Goal: Find specific page/section: Find specific page/section

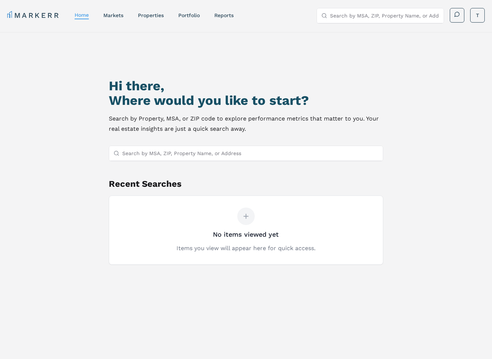
click at [176, 153] on input "Search by MSA, ZIP, Property Name, or Address" at bounding box center [250, 153] width 256 height 15
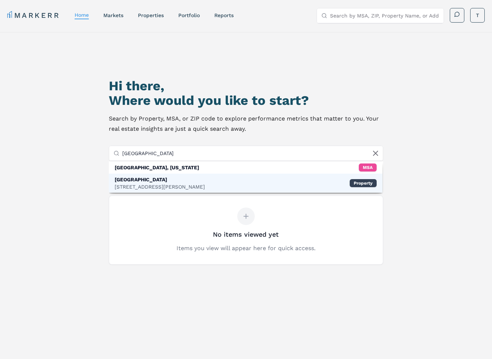
type input "[GEOGRAPHIC_DATA]"
click at [172, 184] on div "[STREET_ADDRESS][PERSON_NAME]" at bounding box center [160, 186] width 90 height 7
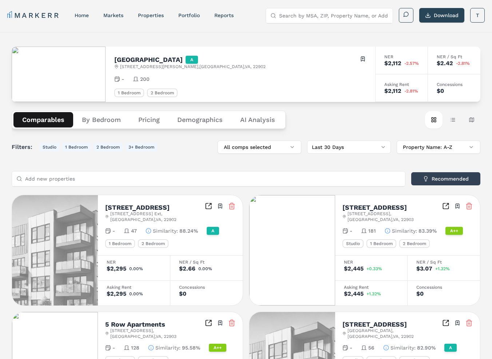
click at [146, 122] on button "Pricing" at bounding box center [149, 119] width 39 height 15
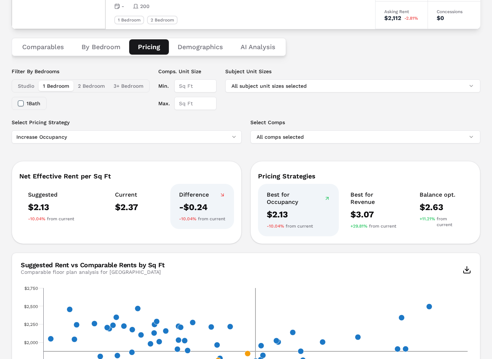
scroll to position [73, 0]
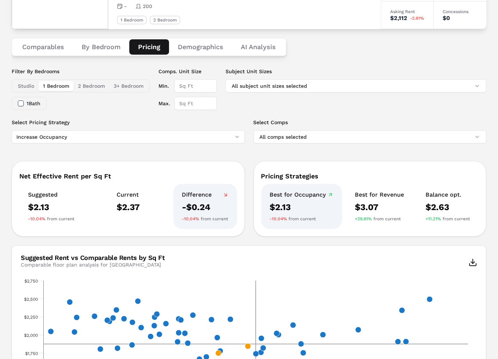
click at [198, 137] on html "MARKERR home markets properties Portfolio reports Search by MSA, ZIP, Property …" at bounding box center [249, 331] width 498 height 808
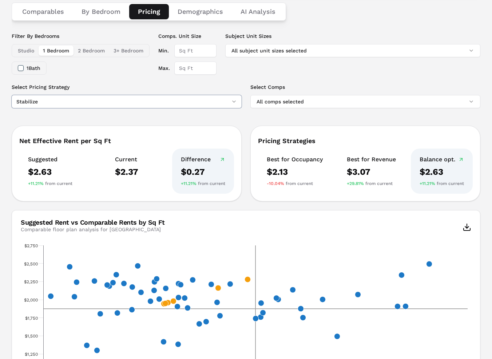
scroll to position [109, 0]
click at [119, 102] on html "MARKERR home markets properties Portfolio reports Search by MSA, ZIP, Property …" at bounding box center [246, 295] width 492 height 808
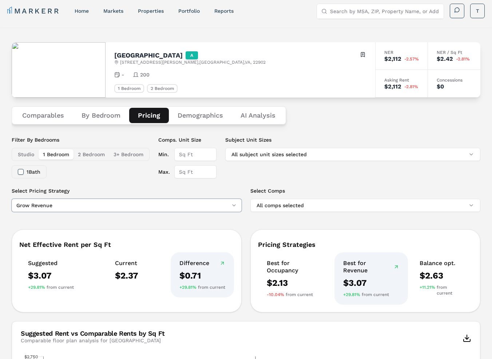
scroll to position [0, 0]
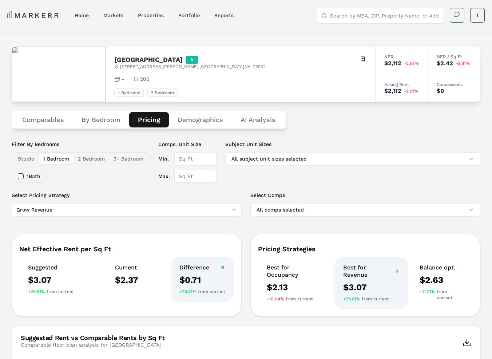
click at [363, 15] on input "Search by MSA, ZIP, Property Name, or Address" at bounding box center [384, 15] width 109 height 15
click at [258, 117] on Analysis "AI Analysis" at bounding box center [258, 119] width 52 height 15
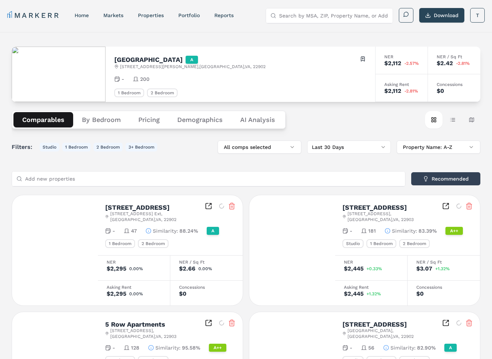
click at [31, 121] on button "Comparables" at bounding box center [43, 119] width 60 height 15
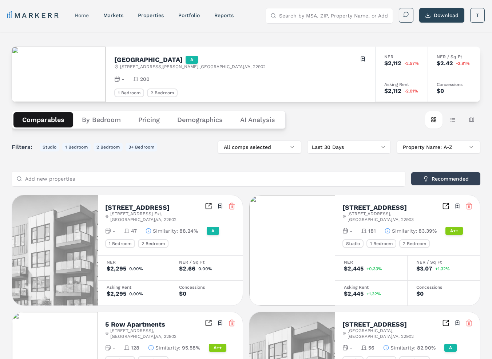
click at [76, 16] on link "home" at bounding box center [82, 15] width 14 height 6
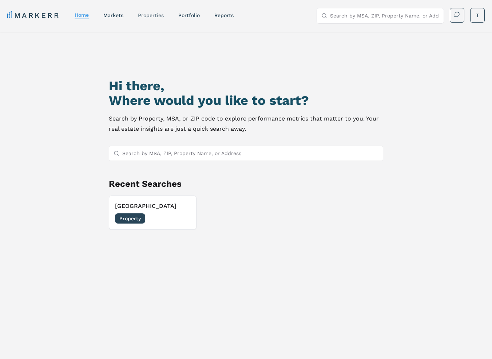
click at [154, 12] on link "properties" at bounding box center [151, 15] width 26 height 6
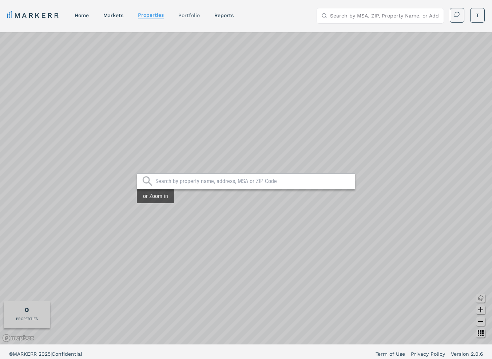
click at [192, 18] on div "Portfolio" at bounding box center [188, 15] width 21 height 7
click at [192, 14] on link "Portfolio" at bounding box center [188, 15] width 21 height 6
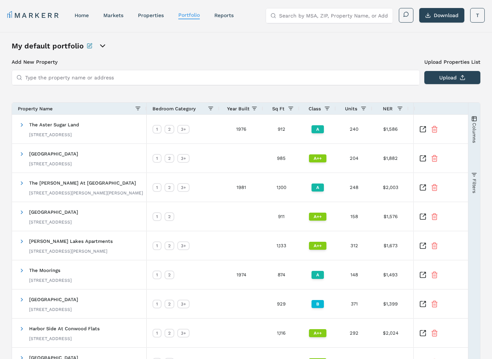
click at [101, 47] on icon "open portfolio options" at bounding box center [102, 46] width 9 height 9
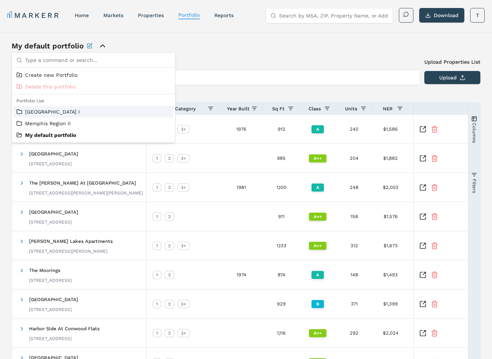
click at [59, 113] on link "[GEOGRAPHIC_DATA] I" at bounding box center [93, 111] width 154 height 7
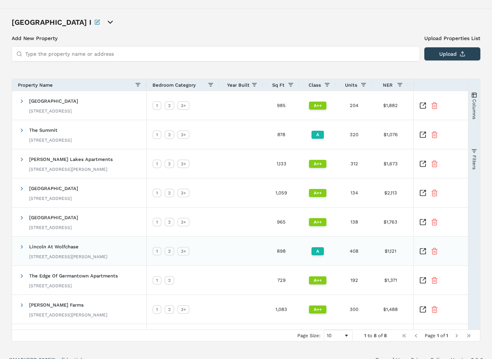
scroll to position [34, 0]
